Goal: Task Accomplishment & Management: Manage account settings

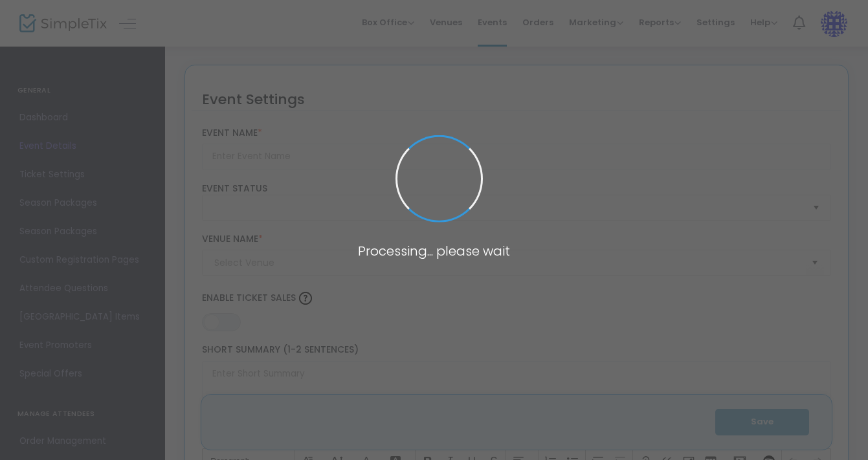
type input "Making Space IV"
type textarea "Making Space is a salon series featuring works by 8 New Orleans based choreogra…"
type input "Buy Tickets"
type input "Studio A"
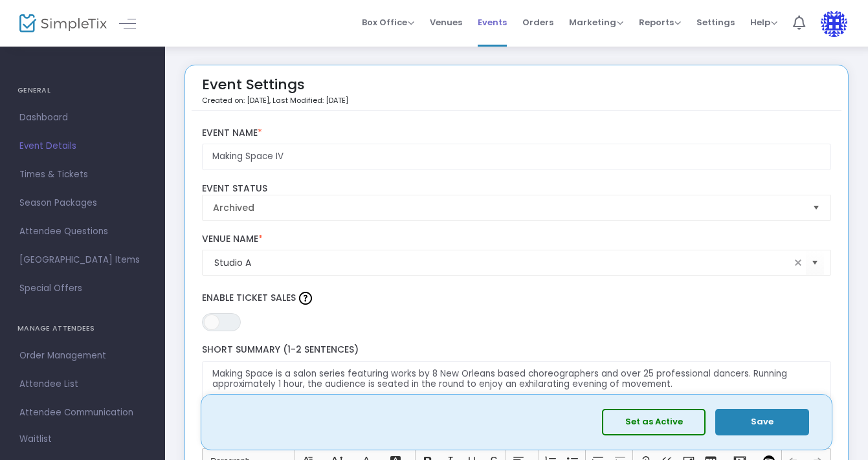
click at [501, 19] on span "Events" at bounding box center [492, 22] width 29 height 33
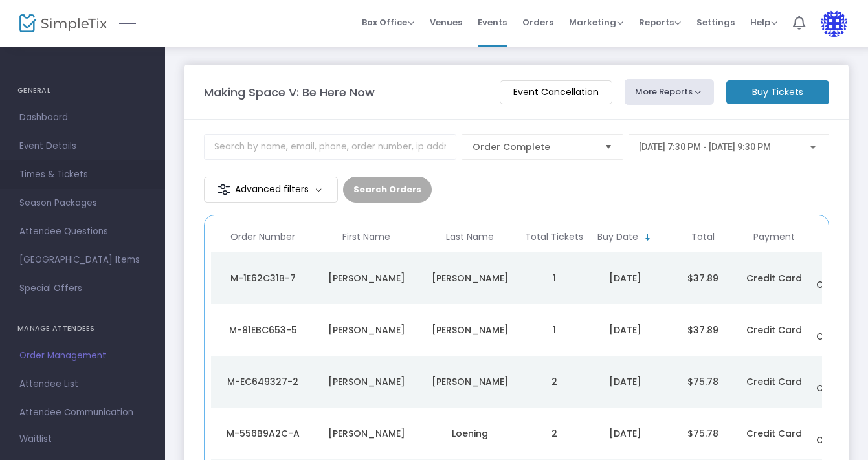
click at [43, 181] on span "Times & Tickets" at bounding box center [82, 174] width 126 height 17
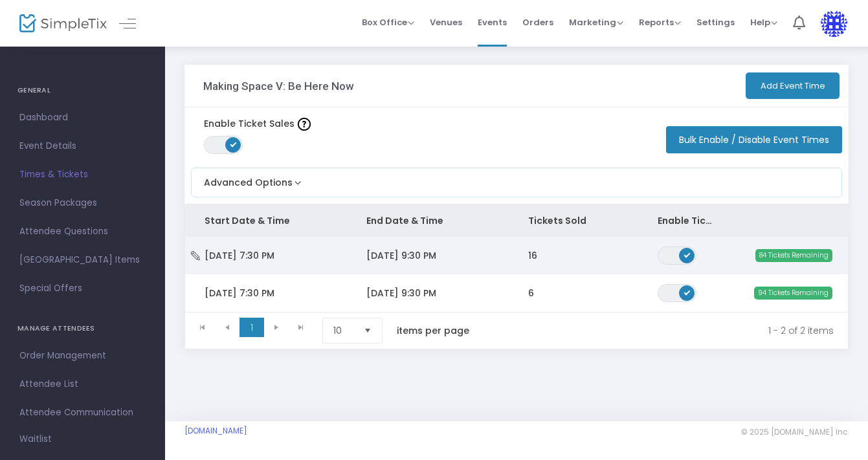
click at [785, 256] on span "84 Tickets Remaining" at bounding box center [794, 255] width 77 height 13
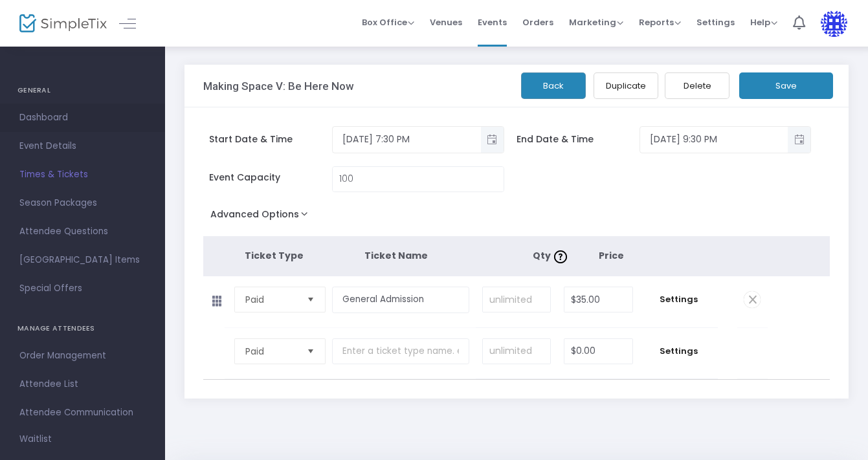
click at [38, 111] on span "Dashboard" at bounding box center [82, 117] width 126 height 17
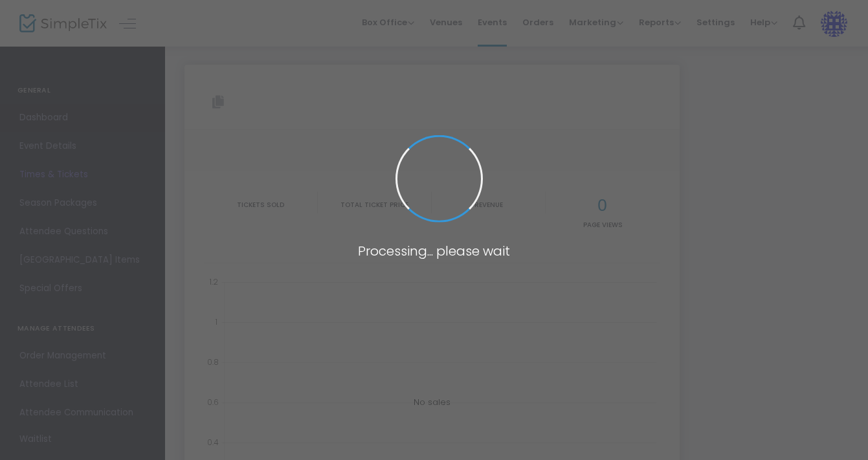
type input "[URL][DOMAIN_NAME]"
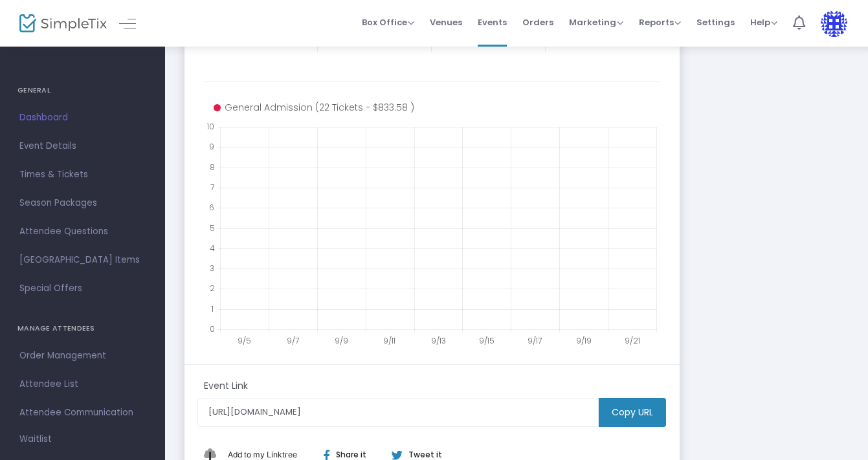
scroll to position [267, 0]
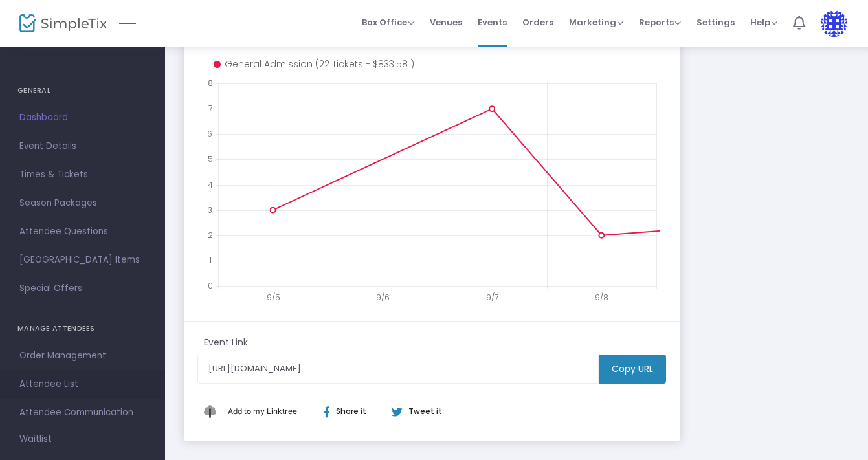
click at [56, 383] on span "Attendee List" at bounding box center [82, 384] width 126 height 17
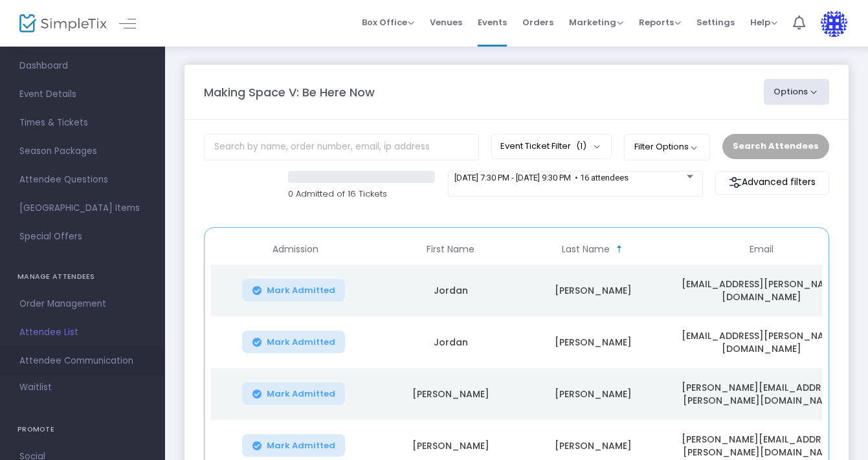
scroll to position [66, 0]
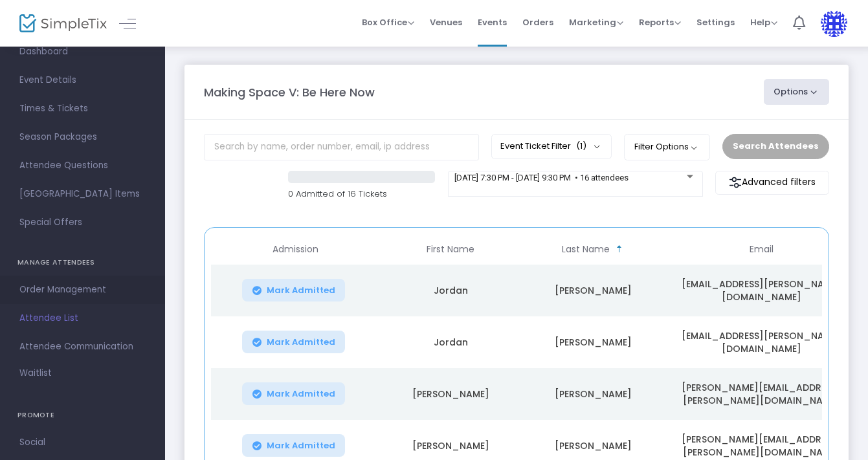
click at [41, 289] on span "Order Management" at bounding box center [82, 290] width 126 height 17
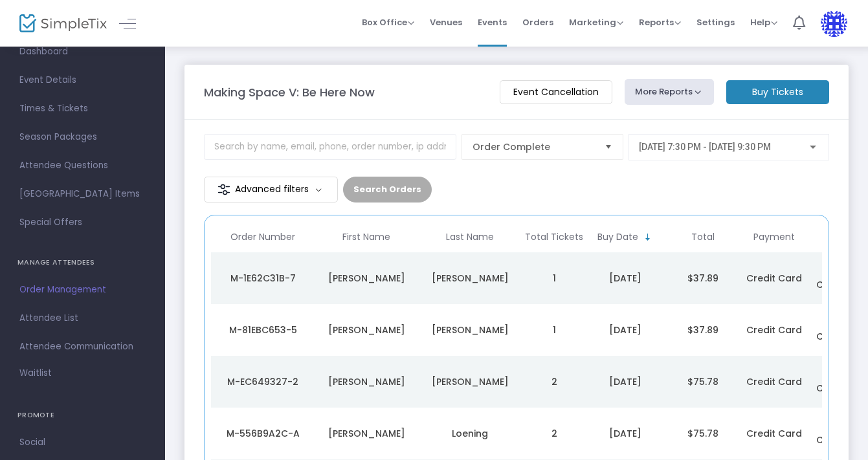
click at [365, 190] on div "Search Orders" at bounding box center [387, 190] width 89 height 26
click at [321, 191] on m-button "Advanced filters" at bounding box center [271, 190] width 134 height 26
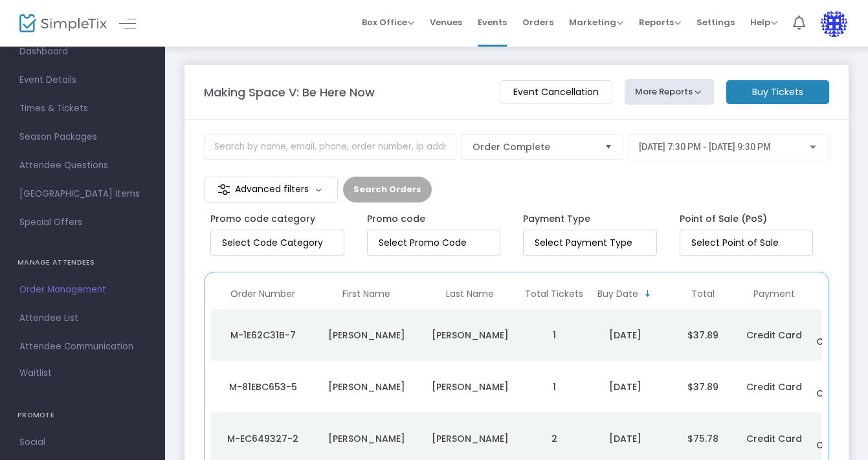
click at [298, 201] on m-button "Advanced filters" at bounding box center [271, 190] width 134 height 26
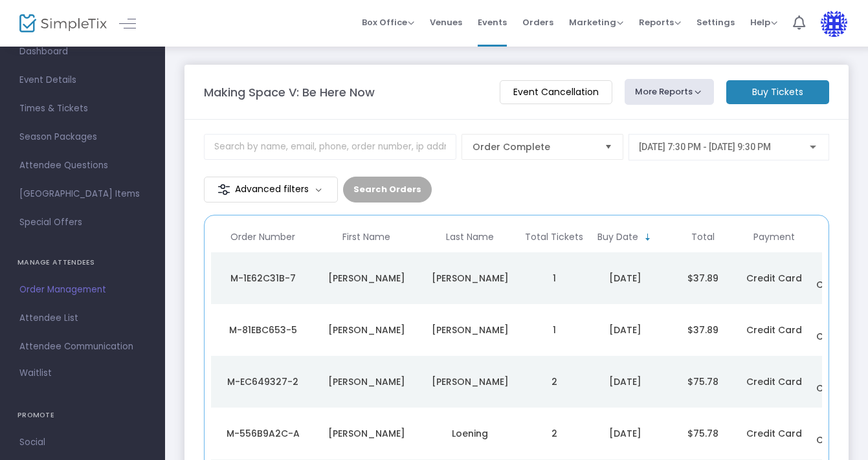
click at [372, 197] on div "Search Orders" at bounding box center [387, 190] width 89 height 26
click at [374, 195] on div "Search Orders" at bounding box center [387, 190] width 89 height 26
click at [678, 98] on button "More Reports" at bounding box center [669, 92] width 89 height 26
click at [598, 205] on m-panel-content "Order Complete [DATE] 7:30 PM - [DATE] 9:30 PM Advanced filters Search Orders P…" at bounding box center [517, 422] width 664 height 605
